Goal: Navigation & Orientation: Find specific page/section

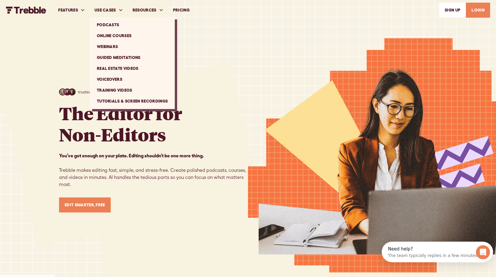
click at [112, 92] on link "Training Videos" at bounding box center [132, 90] width 80 height 11
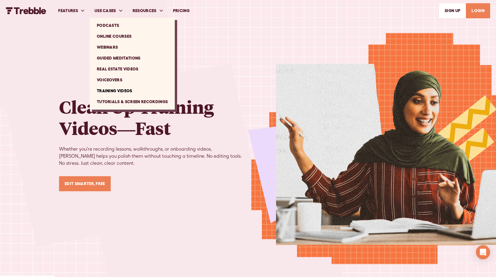
click at [115, 101] on link "Tutorials & Screen Recordings" at bounding box center [132, 101] width 80 height 11
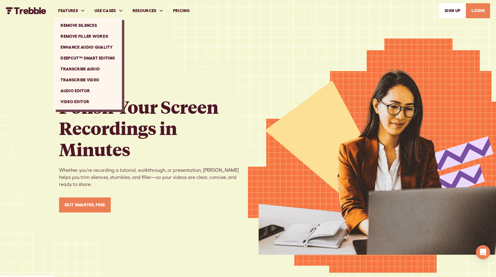
click at [74, 90] on link "Audio Editor" at bounding box center [88, 91] width 64 height 11
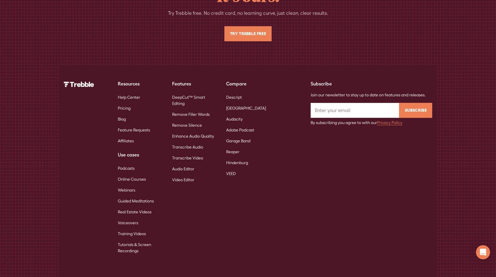
scroll to position [2632, 0]
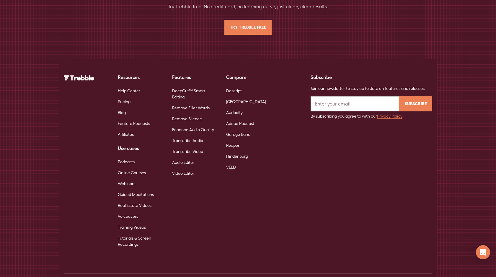
click at [272, 213] on div "Resources Help Center Pricing Blog Feature Requests Affiliates Use cases Podcas…" at bounding box center [248, 162] width 368 height 176
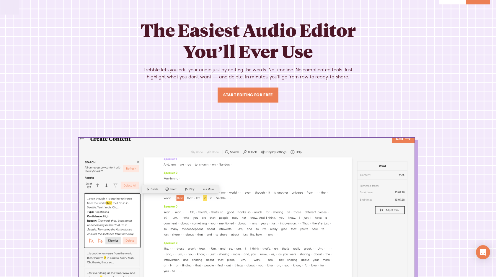
scroll to position [0, 0]
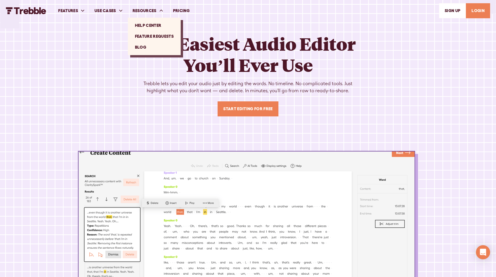
click at [155, 37] on link "Feature Requests" at bounding box center [154, 36] width 48 height 11
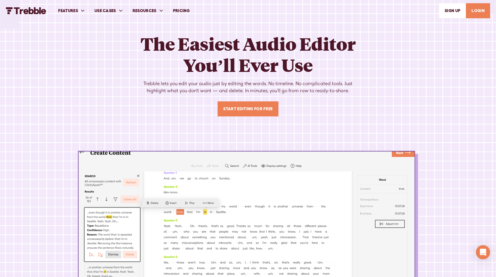
click at [31, 12] on img "home" at bounding box center [26, 10] width 40 height 7
